Goal: Information Seeking & Learning: Find specific fact

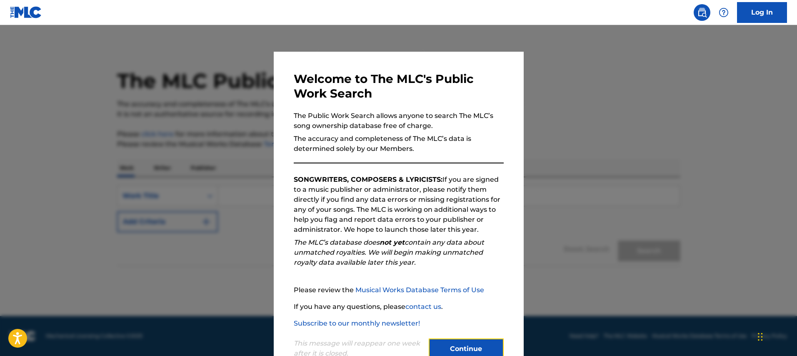
click at [493, 349] on button "Continue" at bounding box center [466, 348] width 75 height 21
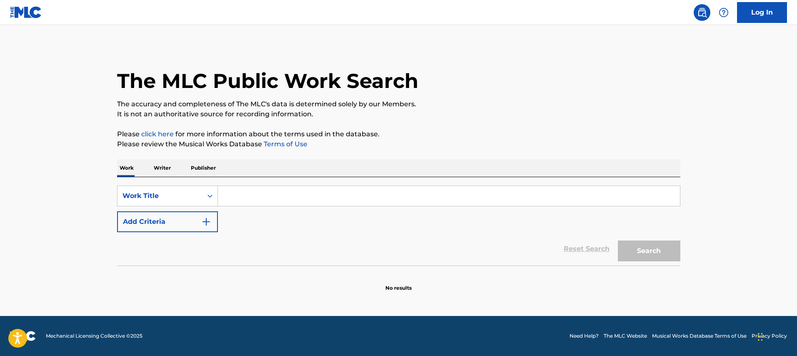
click at [322, 195] on input "Search Form" at bounding box center [449, 196] width 462 height 20
paste input "CLOSER TO OVER"
type input "CLOSER TO OVER"
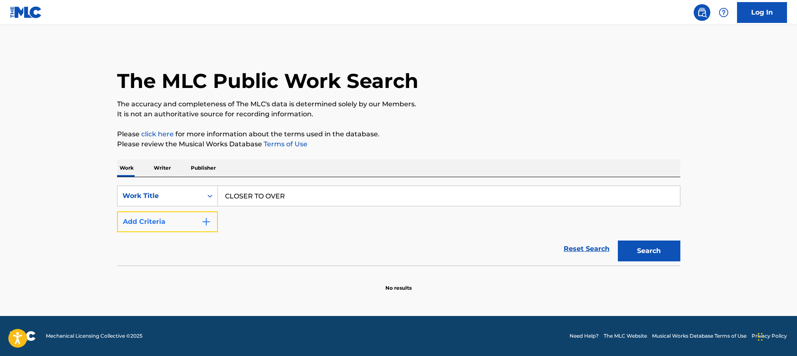
click at [183, 222] on button "Add Criteria" at bounding box center [167, 221] width 101 height 21
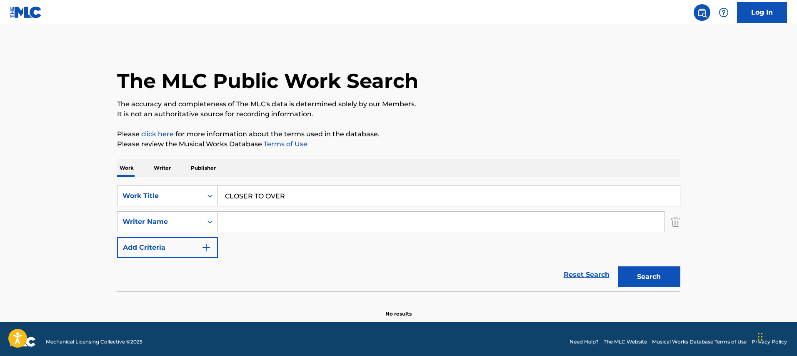
click at [255, 224] on input "Search Form" at bounding box center [441, 222] width 447 height 20
type input "h"
type input "silva"
click at [618, 266] on button "Search" at bounding box center [649, 276] width 62 height 21
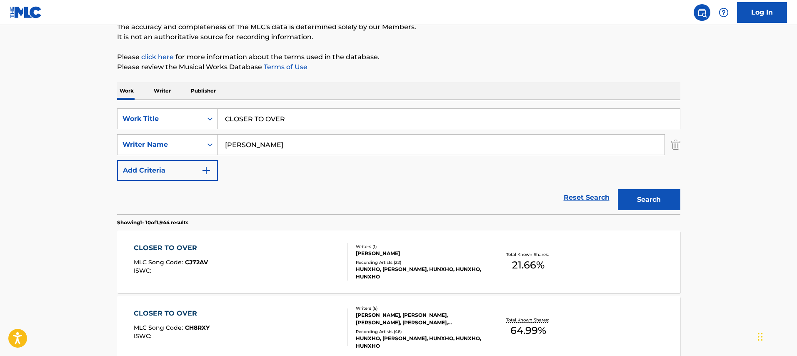
scroll to position [219, 0]
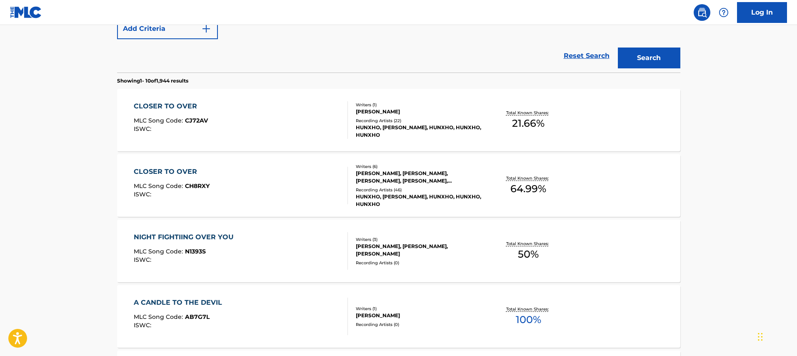
click at [127, 326] on div "A CANDLE TO THE DEVIL MLC Song Code : AB7G7L ISWC : Writers ( 1 ) SILVA Recordi…" at bounding box center [398, 316] width 563 height 62
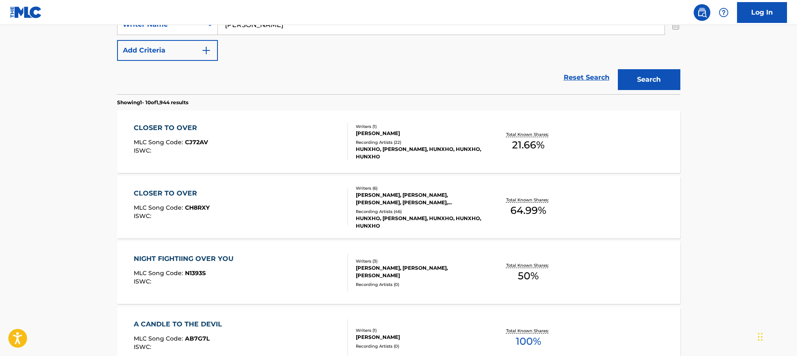
scroll to position [188, 0]
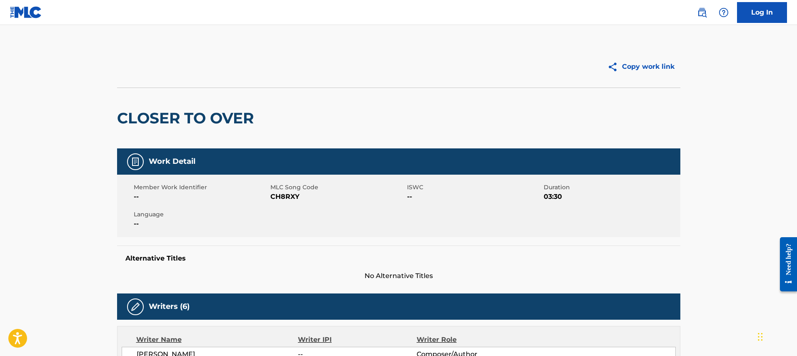
click at [220, 124] on h2 "CLOSER TO OVER" at bounding box center [187, 118] width 141 height 19
copy div "CLOSER TO OVER"
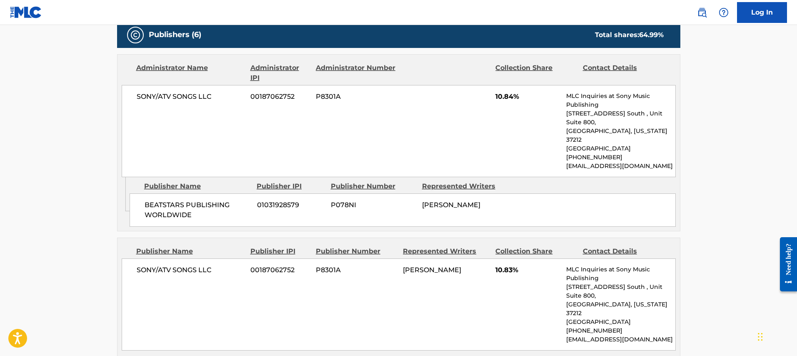
scroll to position [417, 0]
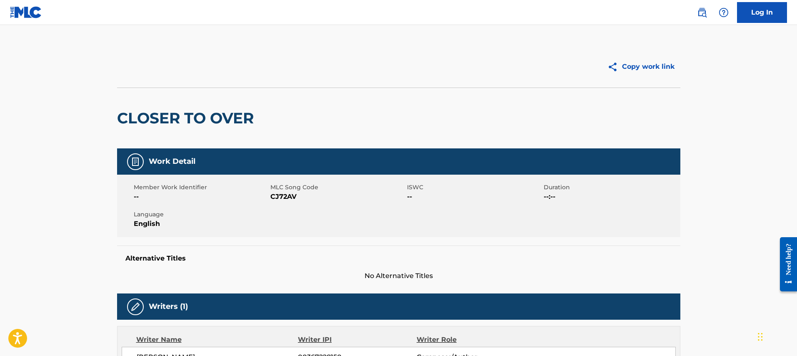
click at [213, 110] on h2 "CLOSER TO OVER" at bounding box center [187, 118] width 141 height 19
copy div "CLOSER TO OVER"
click at [285, 235] on div "Member Work Identifier -- MLC Song Code CJ72AV ISWC -- Duration --:-- Language …" at bounding box center [398, 206] width 563 height 62
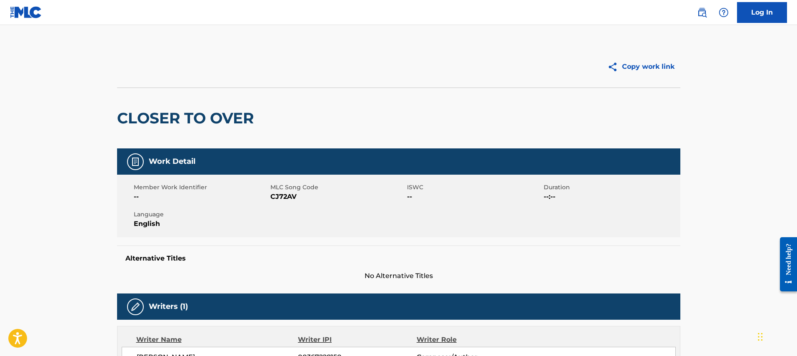
click at [232, 120] on h2 "CLOSER TO OVER" at bounding box center [187, 118] width 141 height 19
copy div "CLOSER TO OVER"
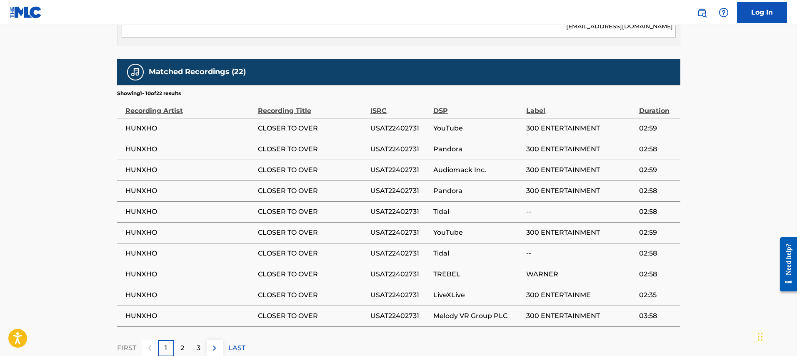
scroll to position [575, 0]
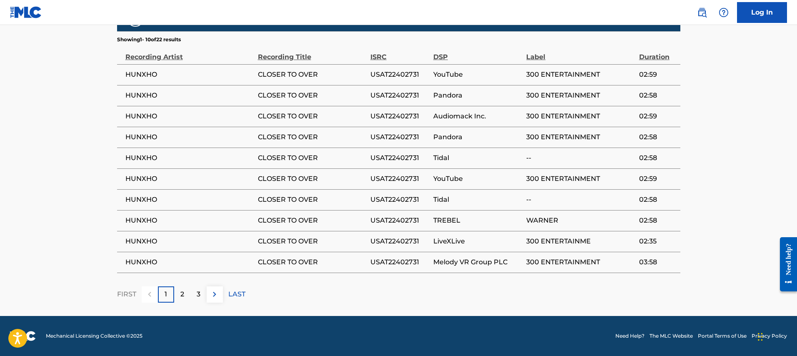
click at [141, 133] on span "HUNXHO" at bounding box center [189, 137] width 128 height 10
copy div "HUNXHO"
click at [184, 294] on p "2" at bounding box center [182, 294] width 4 height 10
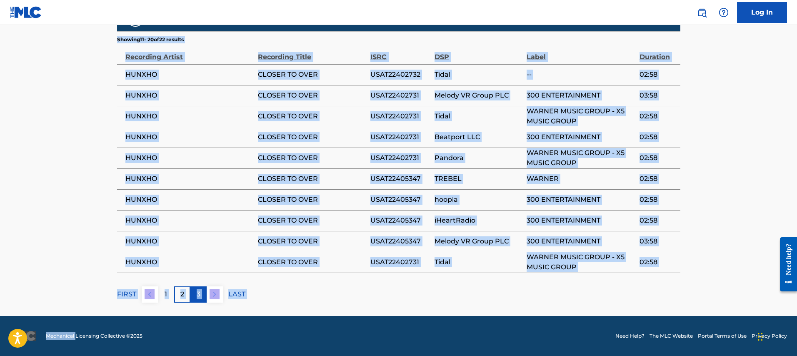
click at [200, 296] on p "3" at bounding box center [199, 294] width 4 height 10
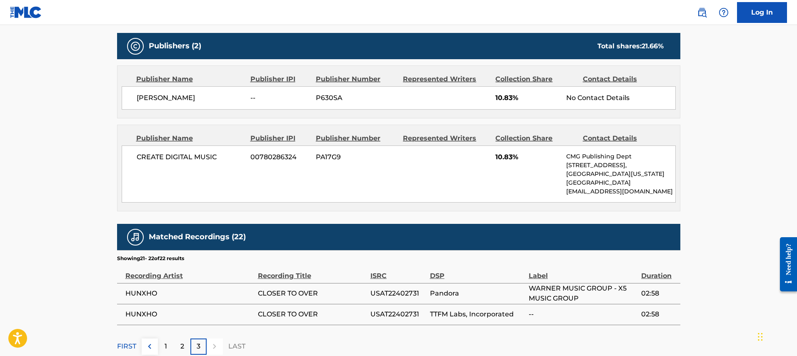
scroll to position [408, 0]
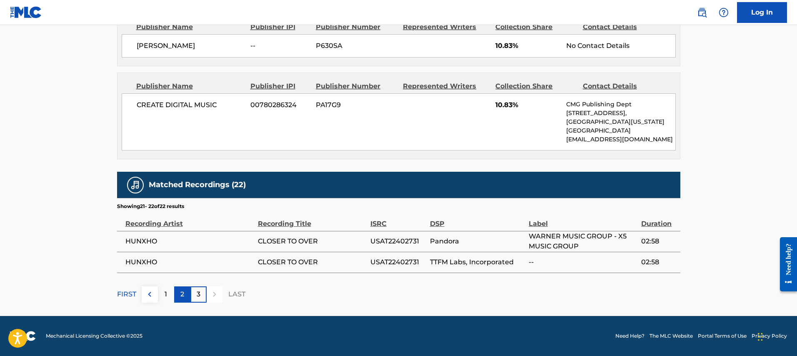
click at [183, 299] on div "2" at bounding box center [182, 294] width 16 height 16
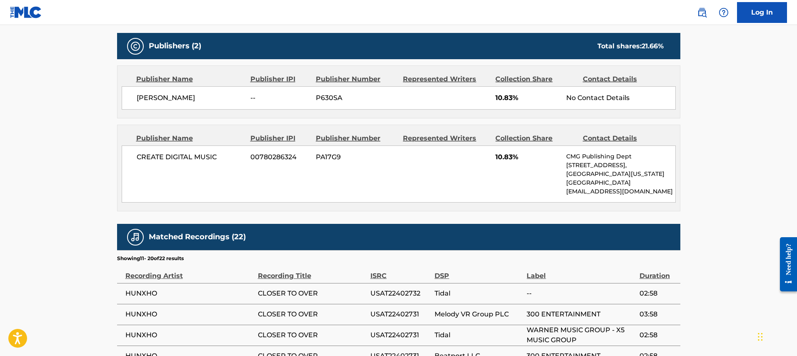
scroll to position [575, 0]
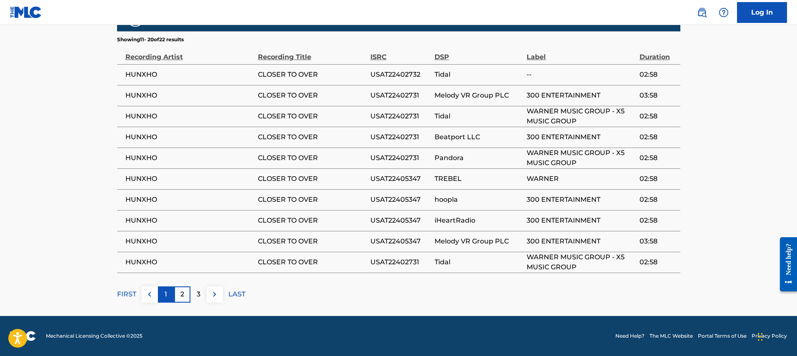
click at [169, 297] on div "1" at bounding box center [166, 294] width 16 height 16
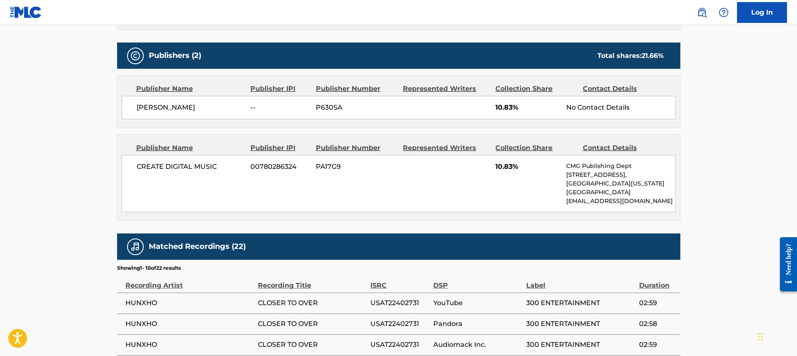
scroll to position [250, 0]
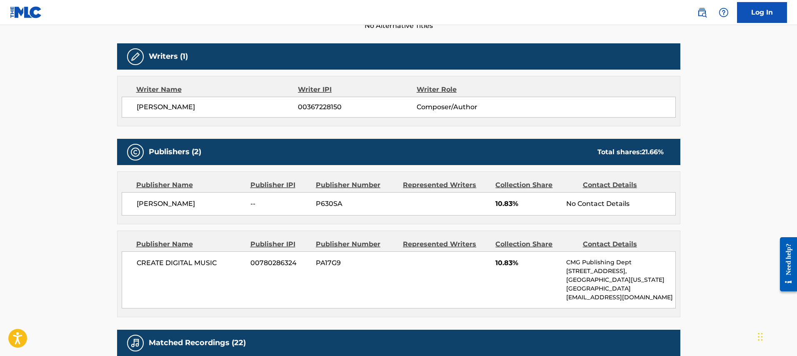
click at [156, 201] on span "Isaiah Silva" at bounding box center [191, 204] width 108 height 10
click at [155, 201] on span "Isaiah Silva" at bounding box center [191, 204] width 108 height 10
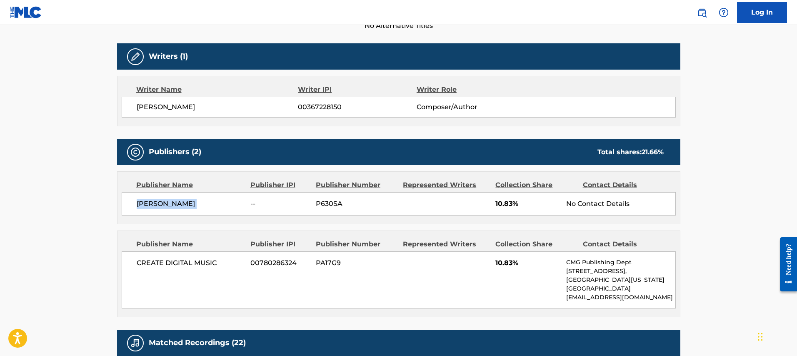
click at [155, 201] on span "Isaiah Silva" at bounding box center [191, 204] width 108 height 10
